Goal: Task Accomplishment & Management: Manage account settings

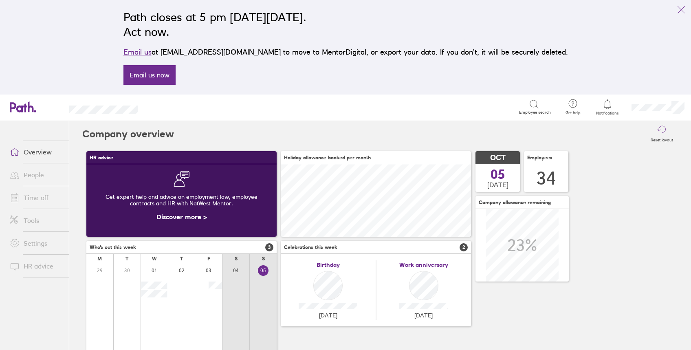
scroll to position [54, 0]
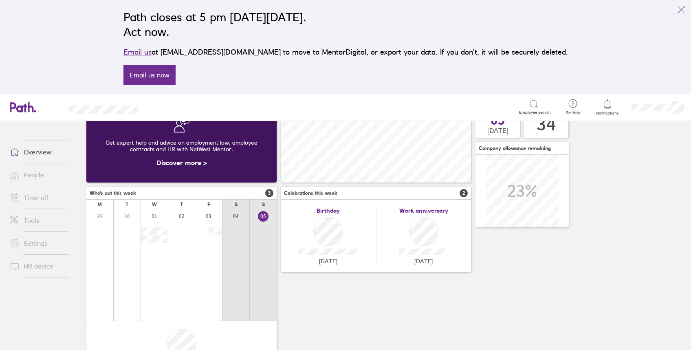
click at [33, 196] on link "Time off" at bounding box center [36, 197] width 66 height 16
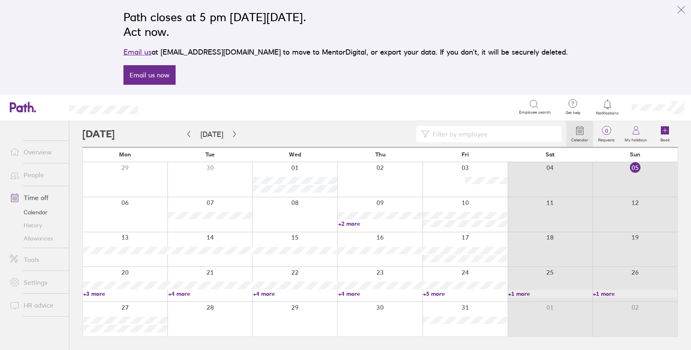
click at [41, 174] on link "People" at bounding box center [36, 175] width 66 height 16
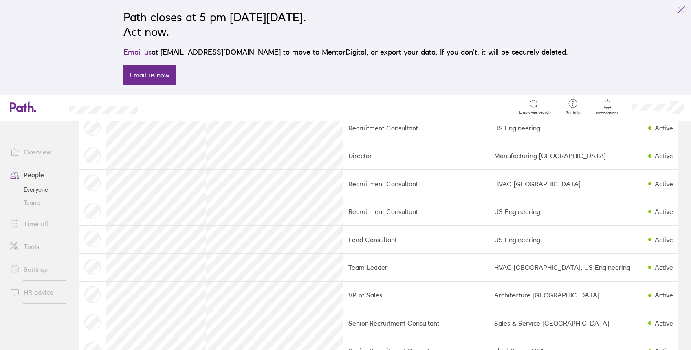
scroll to position [163, 0]
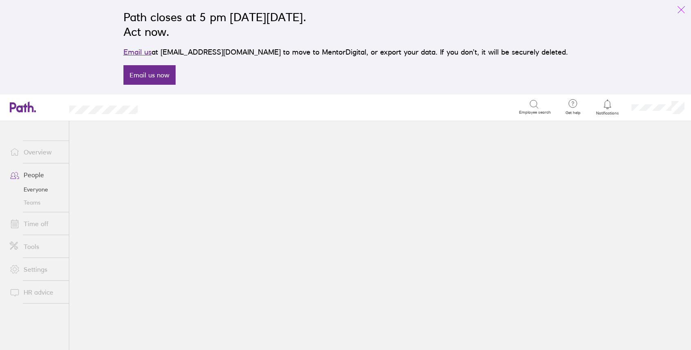
click at [683, 8] on icon "link" at bounding box center [681, 10] width 10 height 10
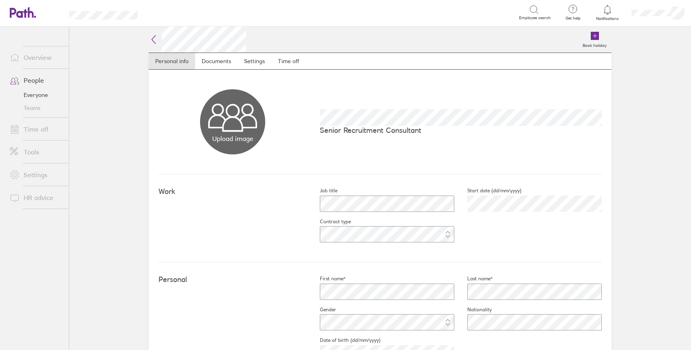
scroll to position [163, 0]
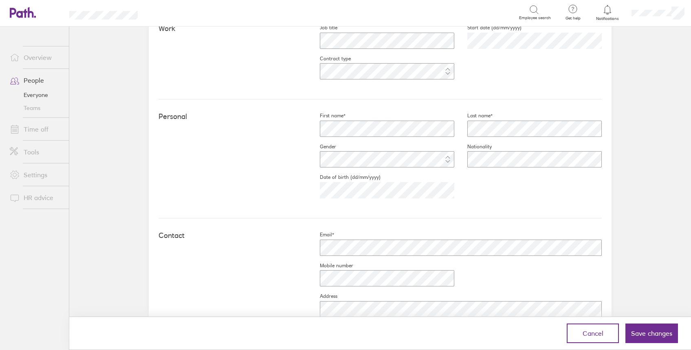
click at [644, 101] on main "Book holiday Personal info Documents Settings Time off Upload image Choose file…" at bounding box center [380, 188] width 622 height 324
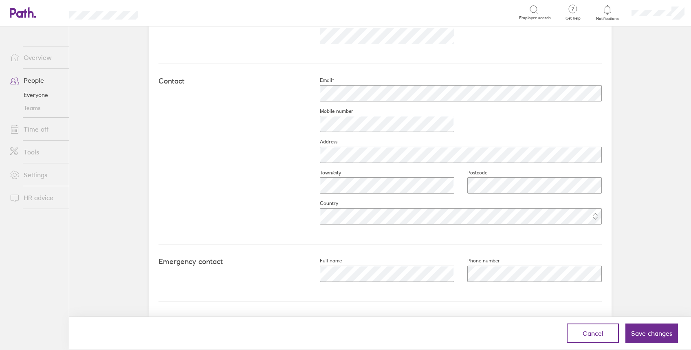
scroll to position [318, 0]
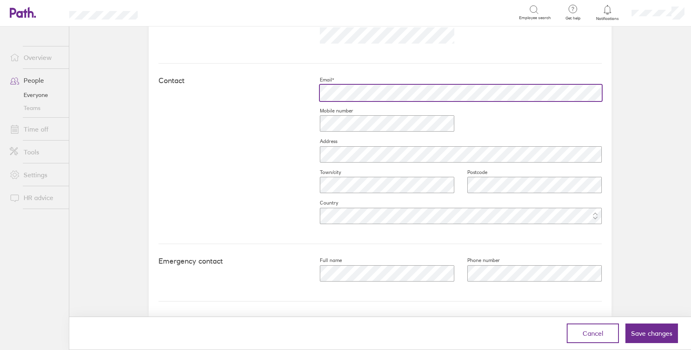
click at [214, 89] on div "Contact Email* Mobile number Address Town/city Postcode Country" at bounding box center [380, 154] width 443 height 181
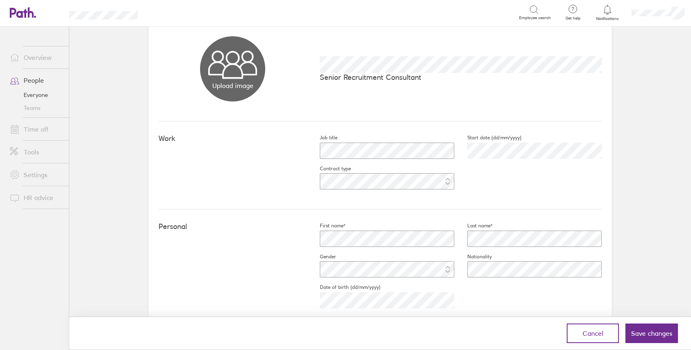
scroll to position [0, 0]
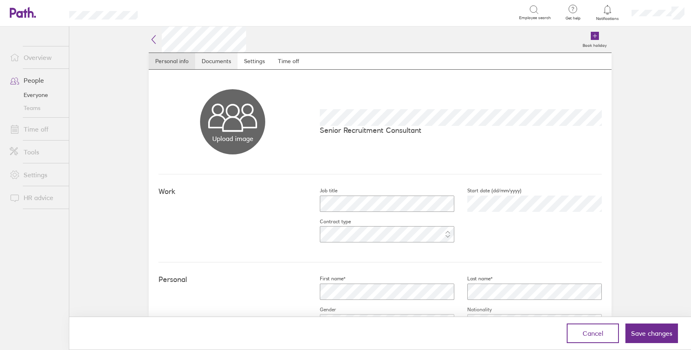
click at [220, 59] on link "Documents" at bounding box center [216, 61] width 42 height 16
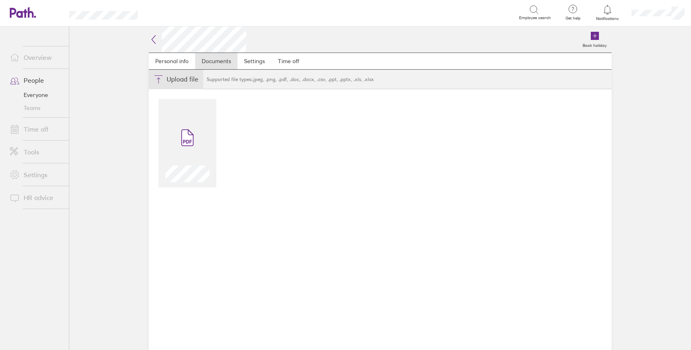
click at [174, 77] on button "Choose files" at bounding box center [176, 80] width 55 height 20
type input "C:\fakepath\HMRC1.jpg"
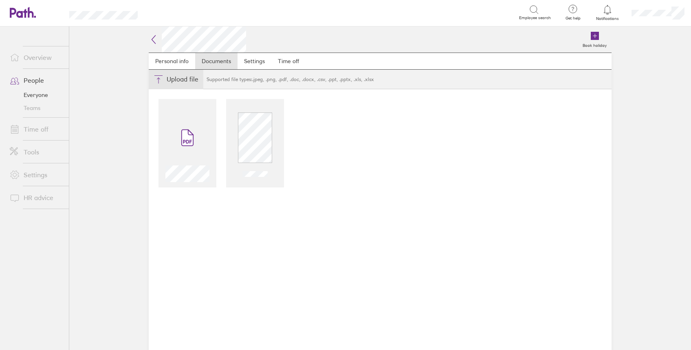
click at [173, 78] on button "Choose files" at bounding box center [176, 80] width 55 height 20
type input "C:\fakepath\HMRC2.jpg"
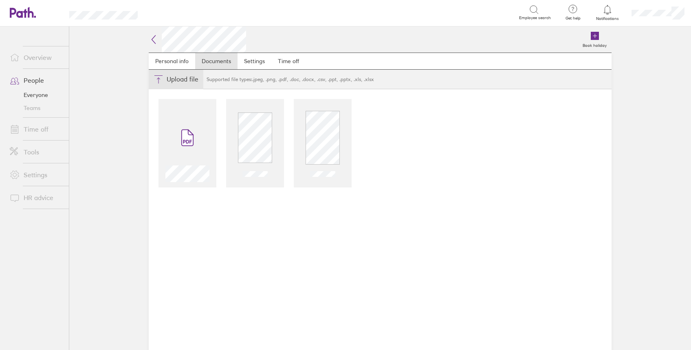
click at [172, 80] on button "Choose files" at bounding box center [176, 80] width 55 height 20
type input "C:\fakepath\R2W1.jpg"
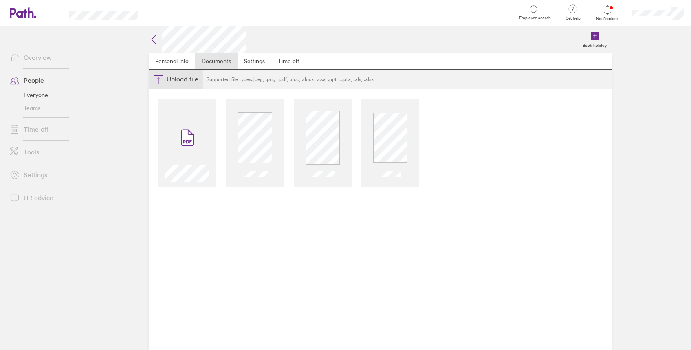
click at [173, 80] on button "Choose files" at bounding box center [176, 80] width 55 height 20
type input "C:\fakepath\R2W2.jpg"
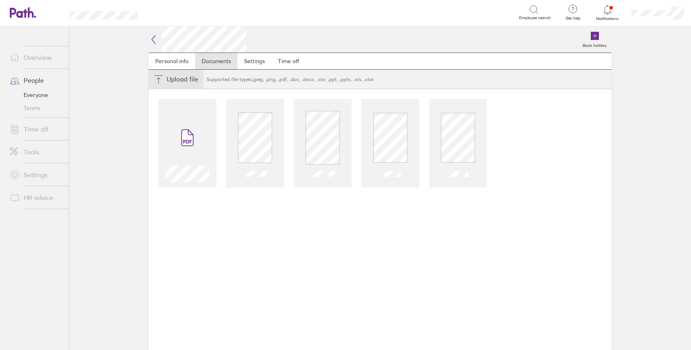
click at [176, 76] on button "Choose files" at bounding box center [176, 80] width 55 height 20
type input "C:\fakepath\R2W3.jpg"
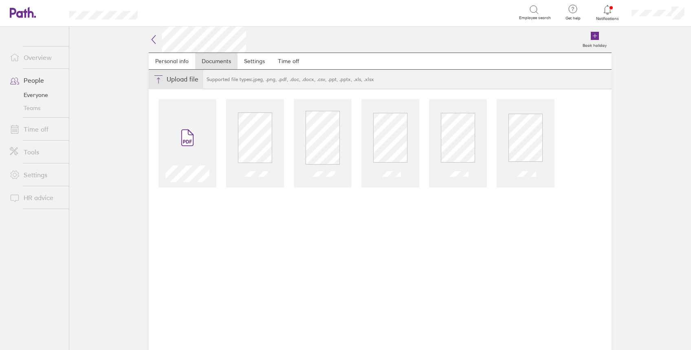
click at [173, 79] on button "Choose files" at bounding box center [176, 80] width 55 height 20
type input "C:\fakepath\R2W4.jpg"
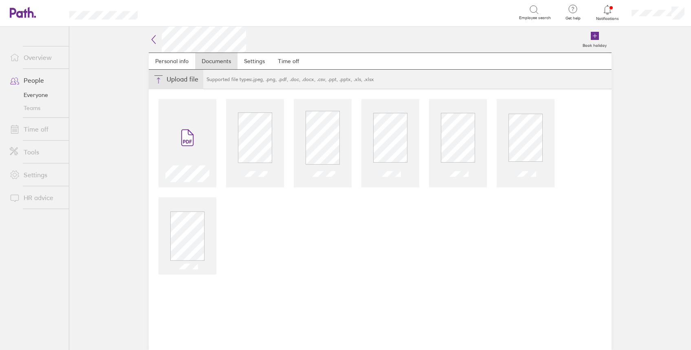
click at [181, 78] on button "Choose files" at bounding box center [176, 80] width 55 height 20
type input "C:\fakepath\Passport.jpg"
